Goal: Find contact information: Find contact information

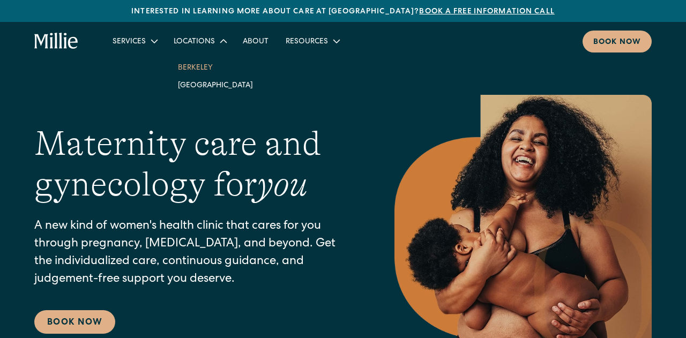
click at [201, 65] on link "Berkeley" at bounding box center [215, 67] width 92 height 18
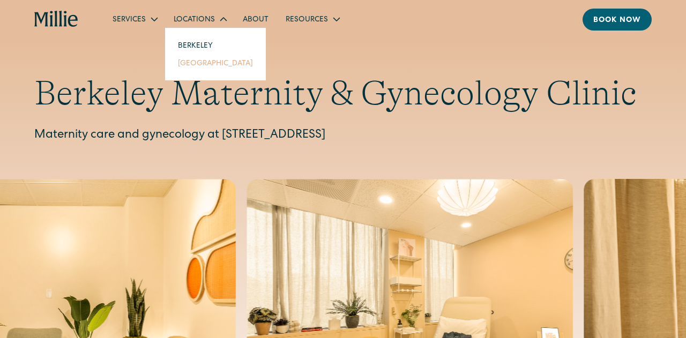
click at [196, 66] on link "[GEOGRAPHIC_DATA]" at bounding box center [215, 63] width 92 height 18
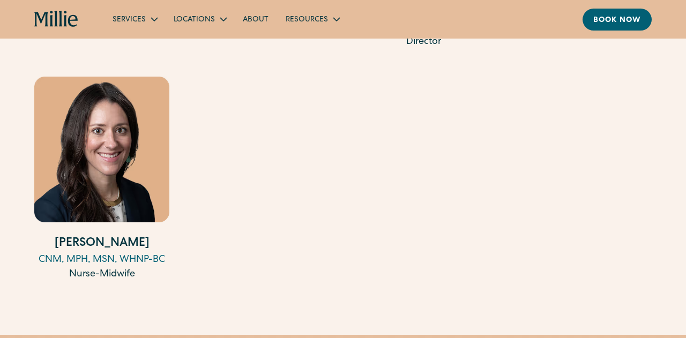
scroll to position [1372, 0]
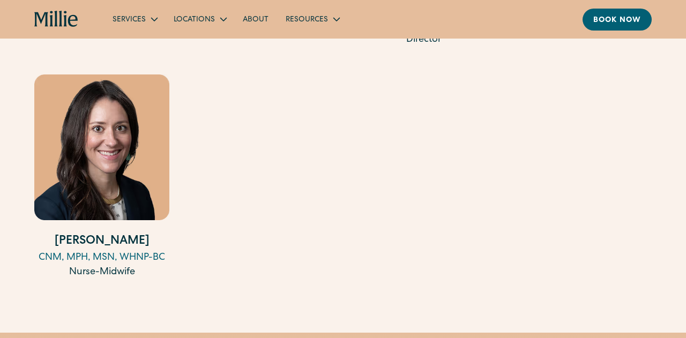
click at [101, 156] on img at bounding box center [101, 146] width 135 height 145
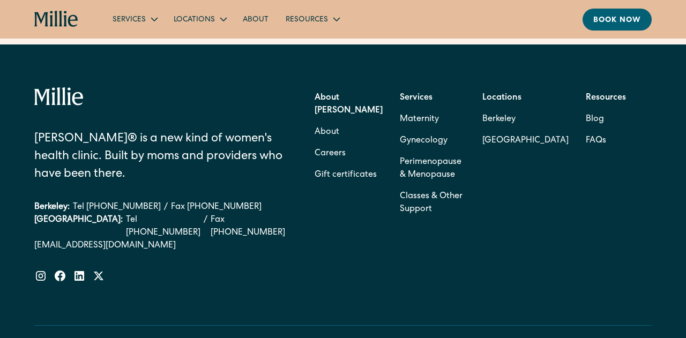
scroll to position [2761, 0]
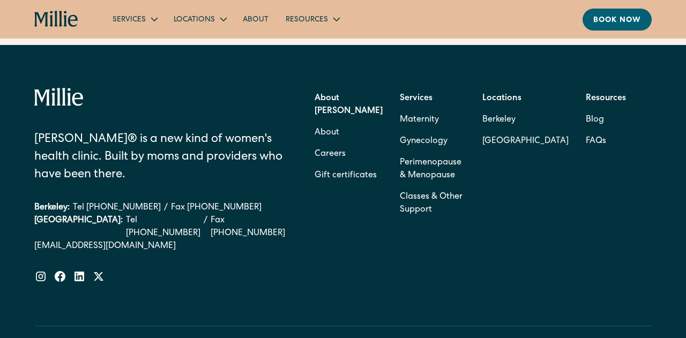
click at [231, 202] on div "Berkeley: Tel [PHONE_NUMBER] / Fax [PHONE_NUMBER]" at bounding box center [160, 208] width 253 height 13
drag, startPoint x: 235, startPoint y: 173, endPoint x: 203, endPoint y: 175, distance: 32.7
click at [203, 214] on div "South Bay: Tel (408) 762-5855 / Fax (408) 377-2107" at bounding box center [160, 227] width 253 height 26
copy link "377-2107"
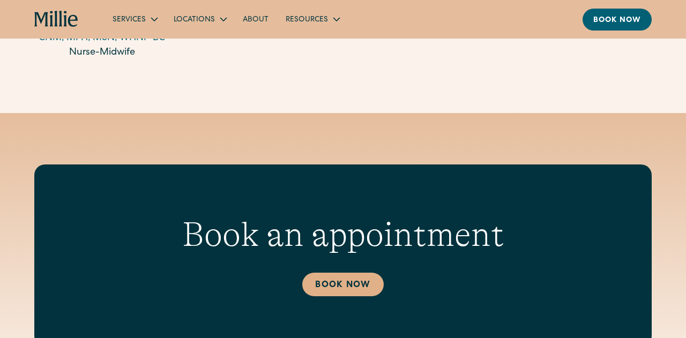
scroll to position [2822, 0]
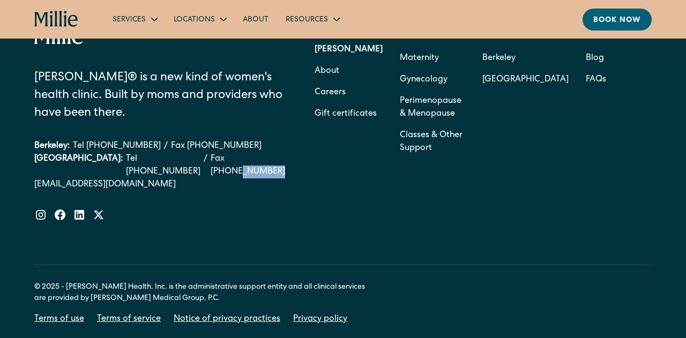
click at [252, 153] on div "South Bay: Tel (408) 762-5855 / Fax (408) 377-2107" at bounding box center [160, 166] width 253 height 26
drag, startPoint x: 240, startPoint y: 110, endPoint x: 177, endPoint y: 115, distance: 62.4
click at [177, 153] on div "South Bay: Tel (408) 762-5855 / Fax (408) 377-2107" at bounding box center [160, 166] width 253 height 26
copy link "(408) 377-2107"
click at [316, 129] on div "Millie® is a new kind of women's health clinic. Built by moms and providers who…" at bounding box center [342, 123] width 617 height 195
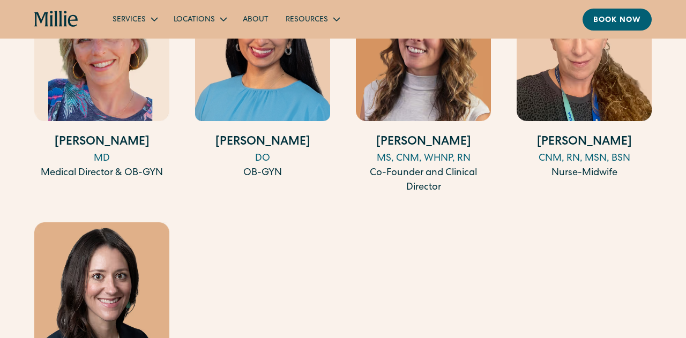
scroll to position [0, 0]
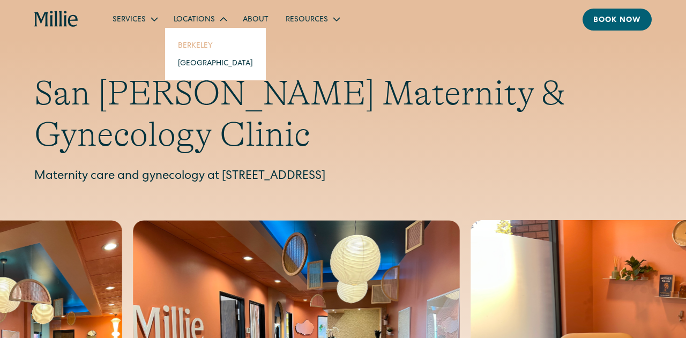
click at [200, 48] on link "Berkeley" at bounding box center [215, 45] width 92 height 18
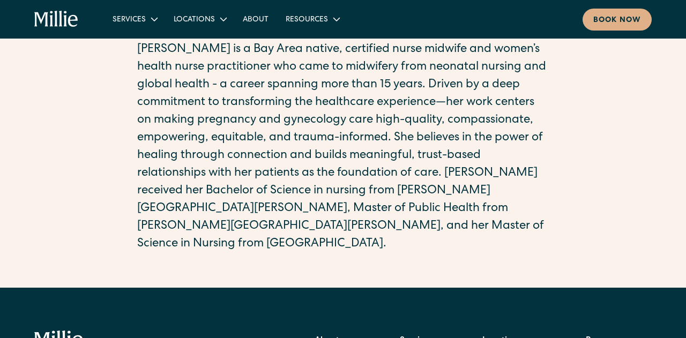
scroll to position [238, 0]
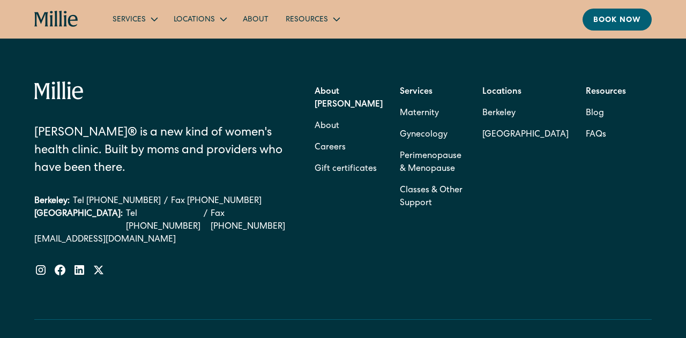
scroll to position [3204, 0]
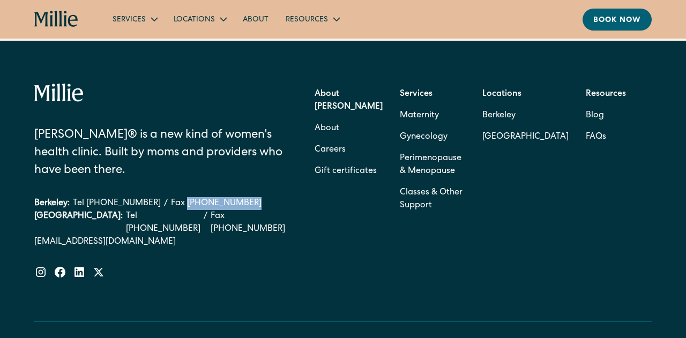
drag, startPoint x: 235, startPoint y: 182, endPoint x: 171, endPoint y: 175, distance: 64.2
click at [171, 175] on div "[PERSON_NAME]® is a new kind of women's health clinic. Built by moms and provid…" at bounding box center [160, 188] width 253 height 122
copy link "[PHONE_NUMBER]"
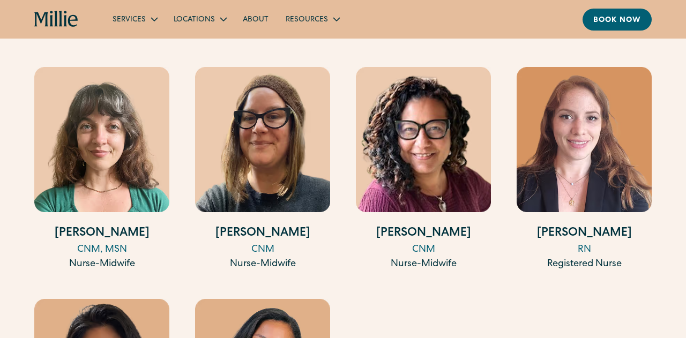
scroll to position [1590, 0]
